Goal: Task Accomplishment & Management: Complete application form

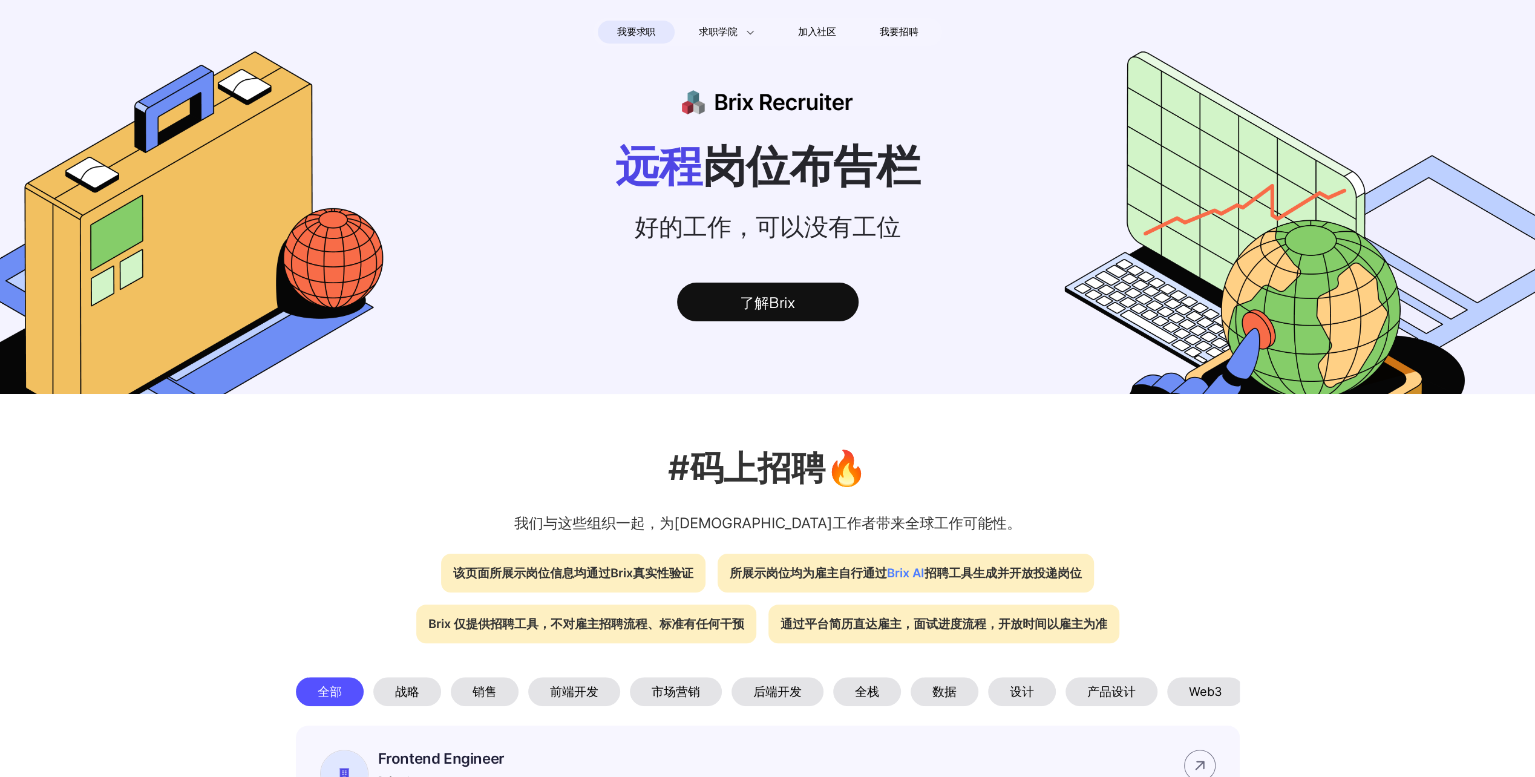
click at [633, 33] on span "我要求职" at bounding box center [636, 31] width 38 height 19
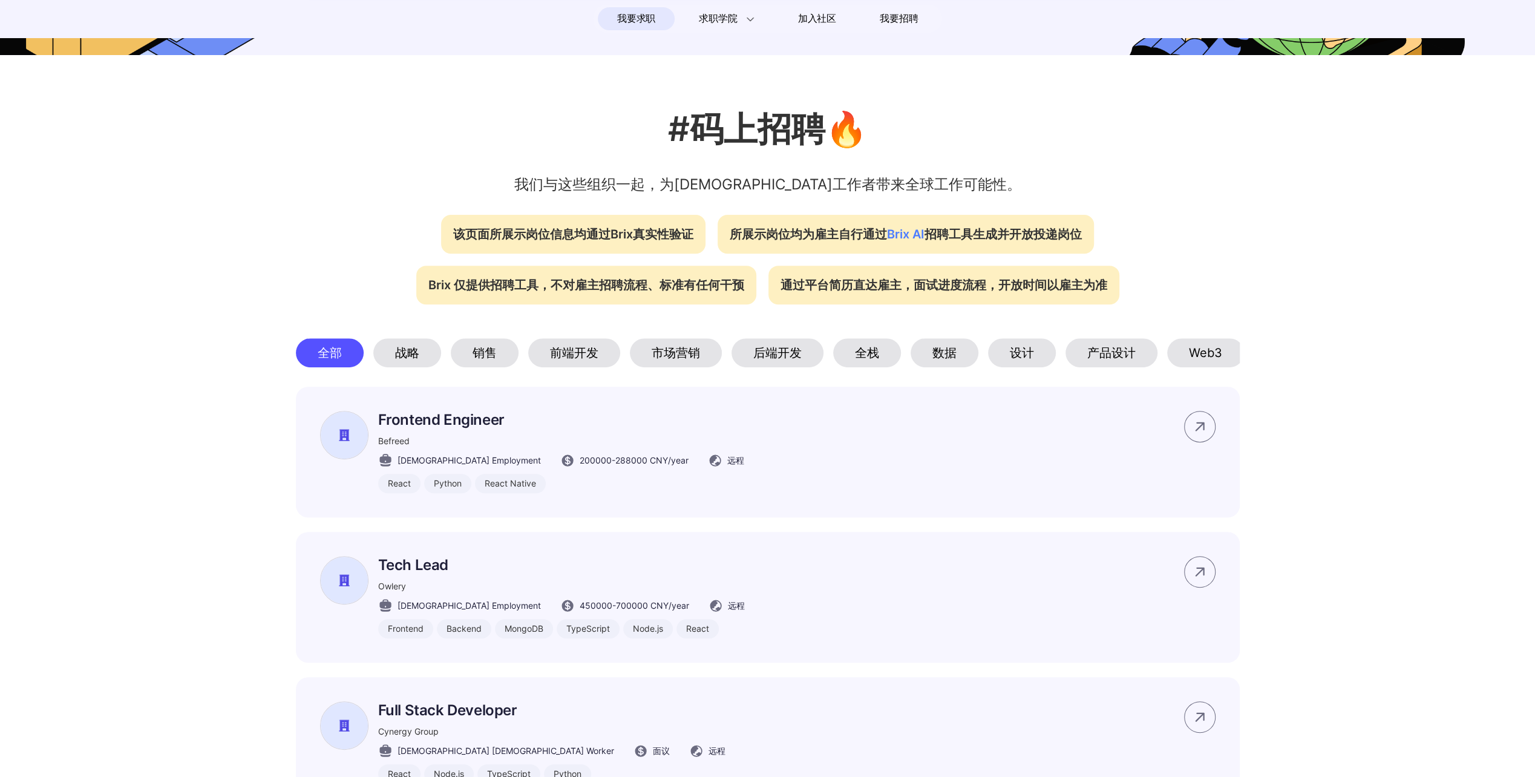
scroll to position [484, 0]
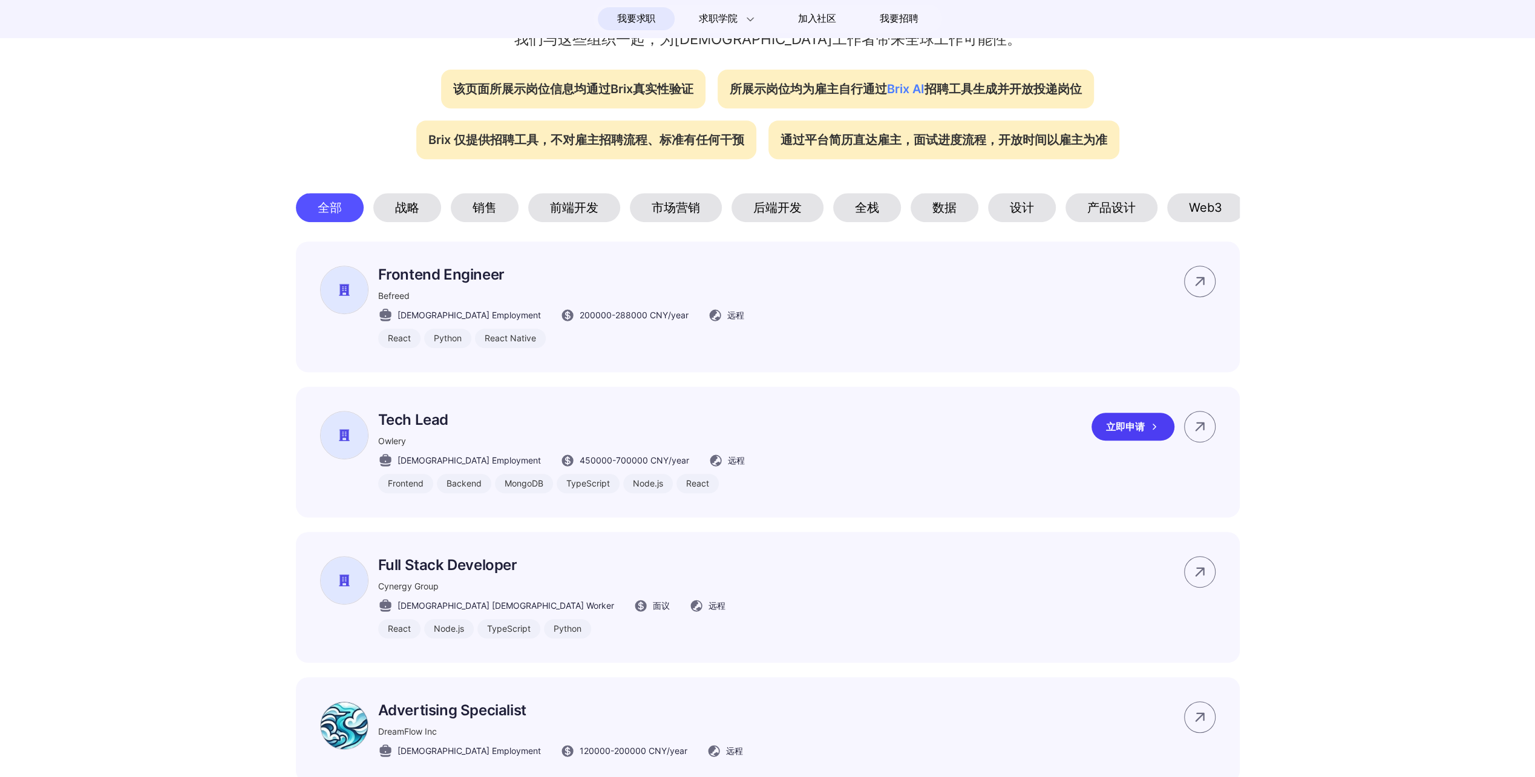
click at [1136, 440] on div "立即申请" at bounding box center [1132, 427] width 83 height 28
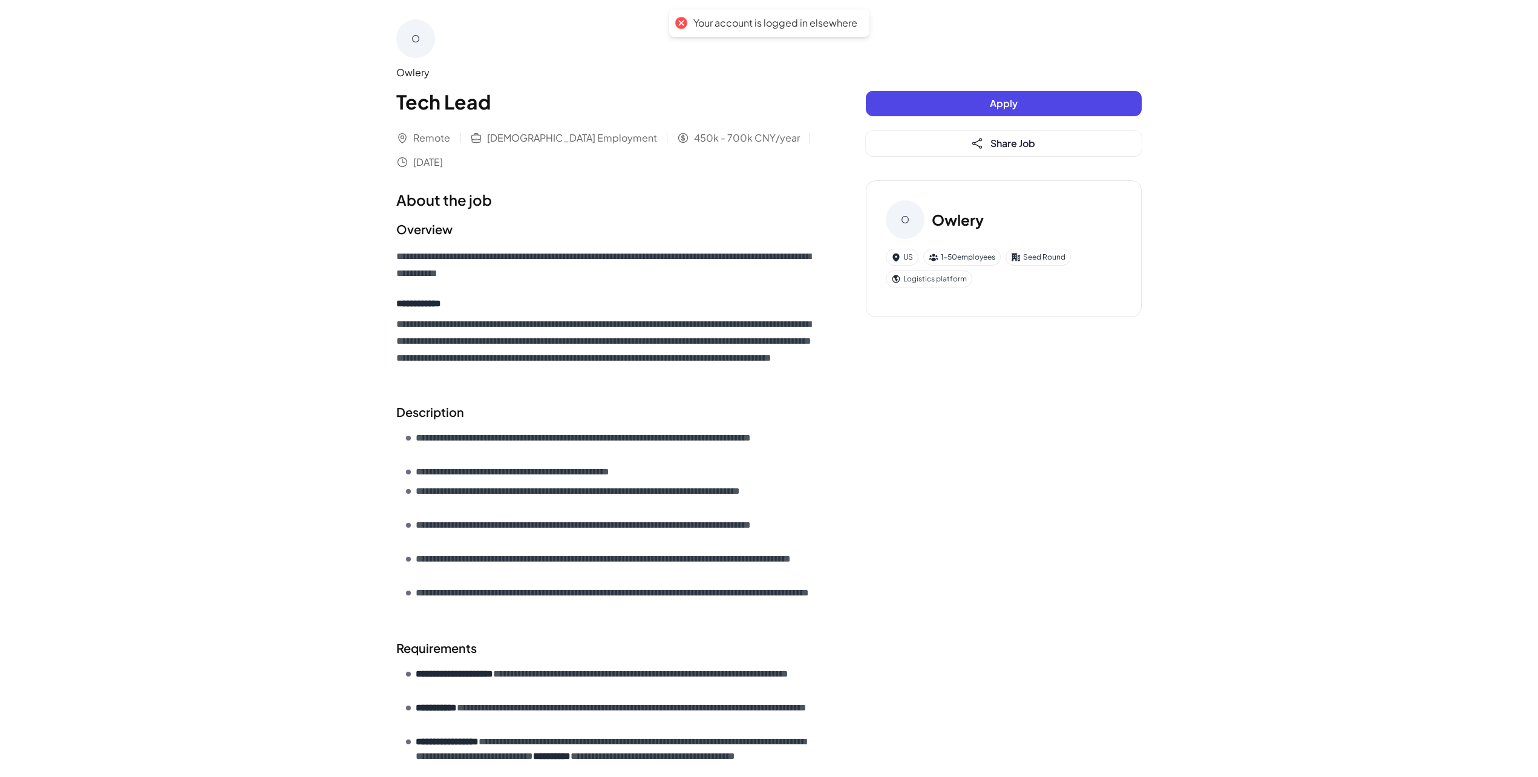
click at [993, 101] on span "Apply" at bounding box center [1004, 103] width 28 height 13
